Goal: Information Seeking & Learning: Learn about a topic

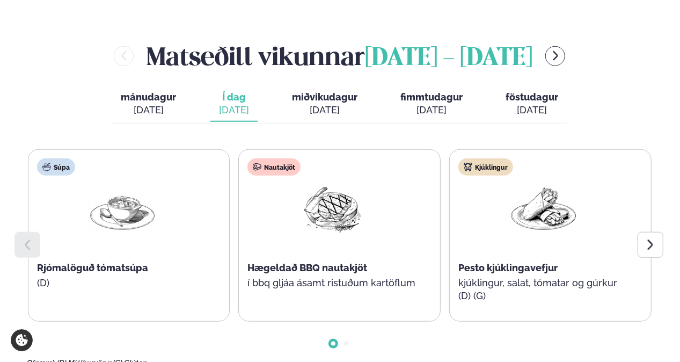
scroll to position [483, 0]
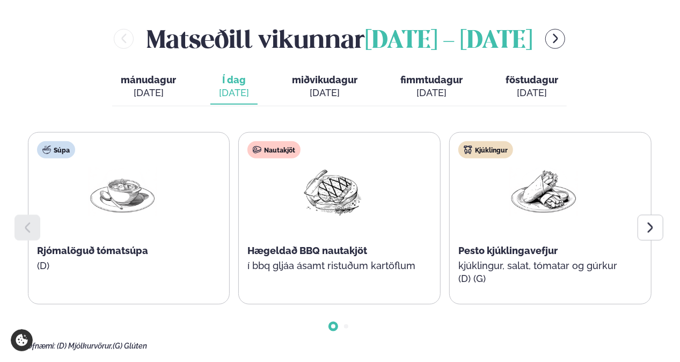
click at [656, 221] on icon at bounding box center [650, 227] width 13 height 13
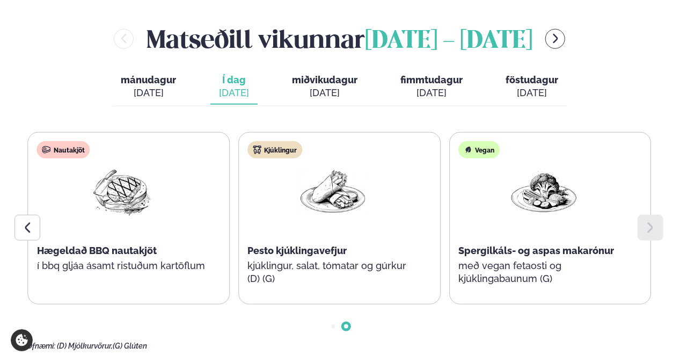
click at [22, 215] on div at bounding box center [28, 228] width 26 height 26
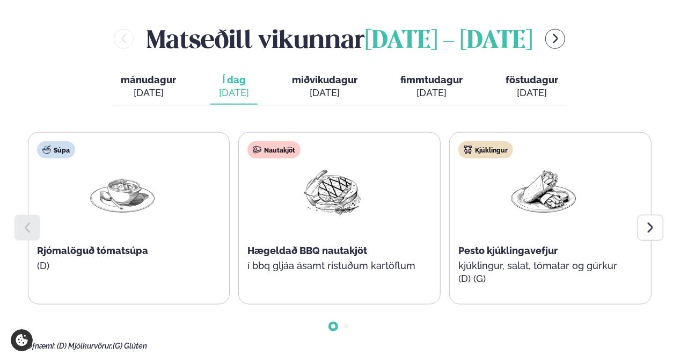
click at [335, 74] on span "miðvikudagur" at bounding box center [325, 79] width 66 height 11
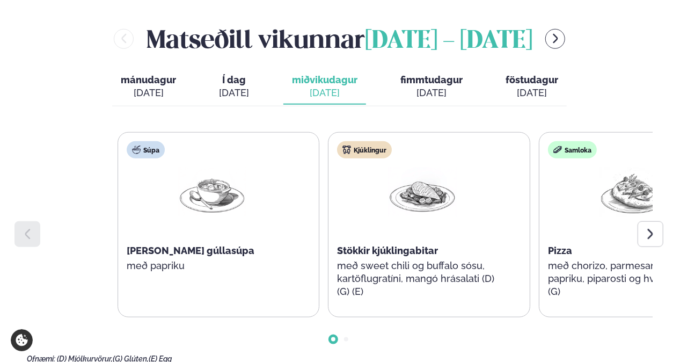
click at [583, 214] on div "Súpa [PERSON_NAME] gúllasúpa með papriku Kjúklingur Stökkir kjúklingabitar með …" at bounding box center [430, 224] width 624 height 185
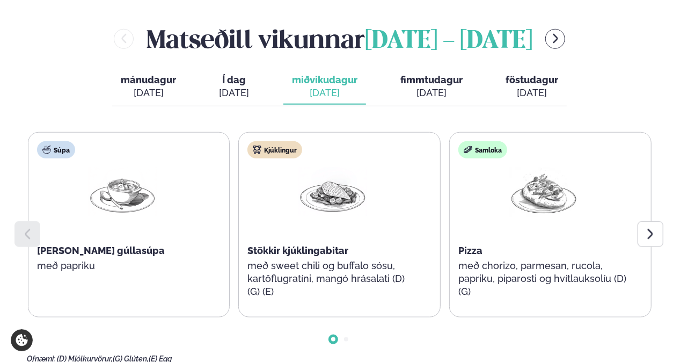
click at [408, 69] on button "fimmtudagur fim. [DATE]" at bounding box center [431, 86] width 79 height 35
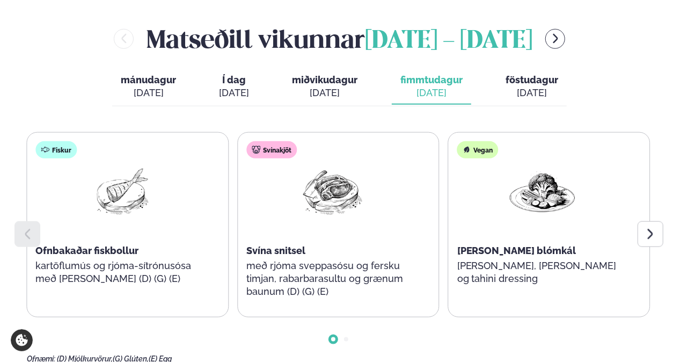
click at [72, 235] on div "Fiskur Ofnbakaðar fiskbollur kartöflumús og rjóma-sítrónusósa með [PERSON_NAME]…" at bounding box center [121, 219] width 188 height 172
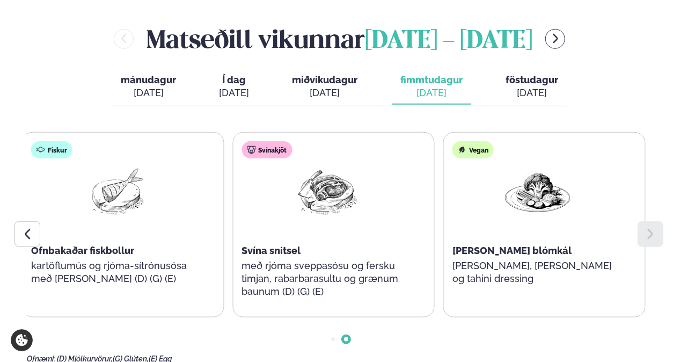
click at [314, 231] on div "Svínakjöt Svína snitsel með rjóma sveppasósu og fersku timjan, rabarbarasultu o…" at bounding box center [327, 225] width 188 height 185
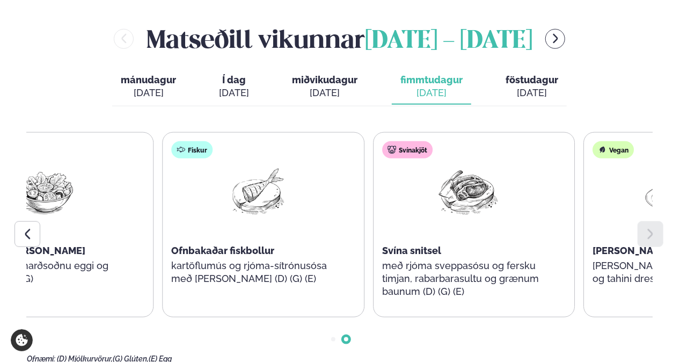
click at [641, 179] on div "Súpa Rjómalöguð sætkartöflu og engifer súpa Salat Kjúklinga [PERSON_NAME] með b…" at bounding box center [340, 224] width 626 height 185
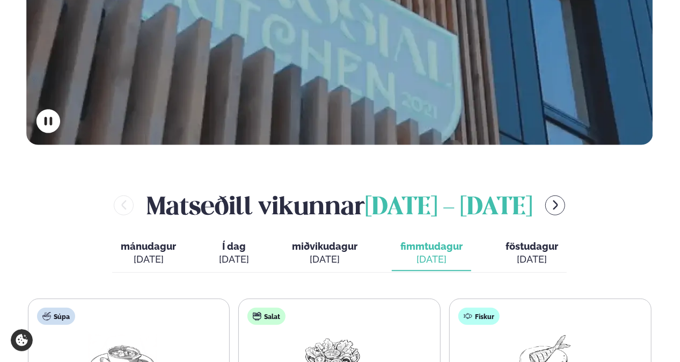
scroll to position [263, 0]
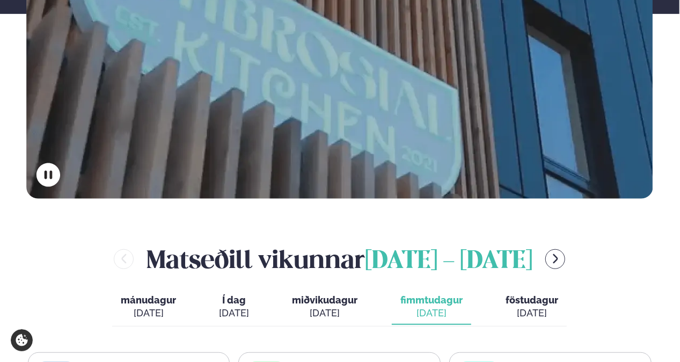
click at [533, 307] on div "[DATE]" at bounding box center [532, 313] width 53 height 13
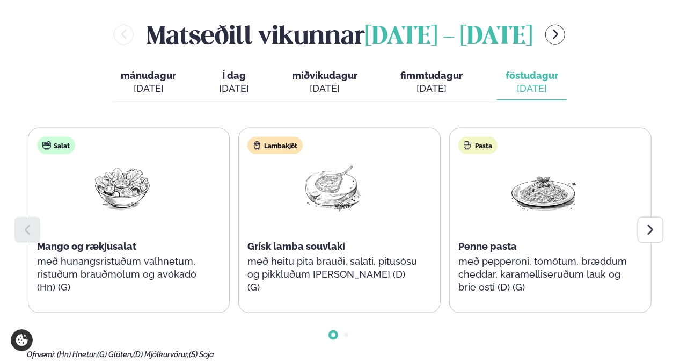
scroll to position [532, 0]
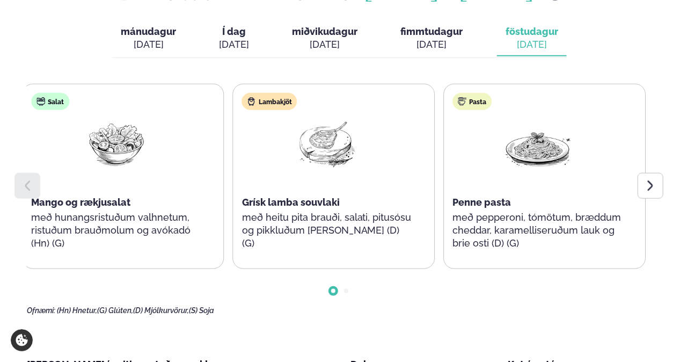
click at [463, 155] on div "Pasta Penne pasta með pepperoni, tómötum, bræddum cheddar, karamelliseruðum lau…" at bounding box center [538, 176] width 188 height 185
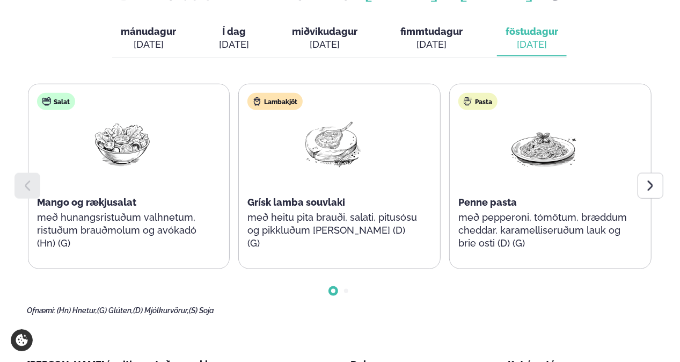
click at [193, 158] on div "Salat Mango og rækjusalat með hunangsristuðum valhnetum, ristuðum brauðmolum og…" at bounding box center [122, 176] width 188 height 185
